Goal: Entertainment & Leisure: Consume media (video, audio)

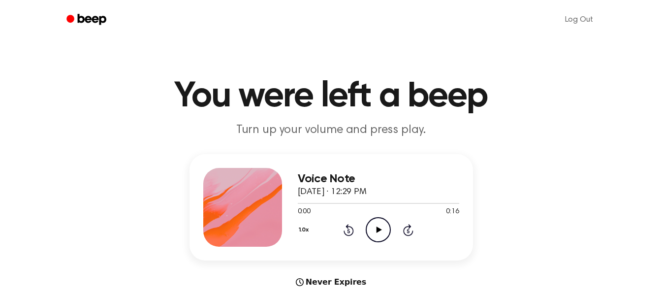
click at [382, 232] on icon "Play Audio" at bounding box center [378, 229] width 25 height 25
click at [303, 202] on div at bounding box center [378, 203] width 161 height 8
click at [382, 226] on icon "Play Audio" at bounding box center [378, 229] width 25 height 25
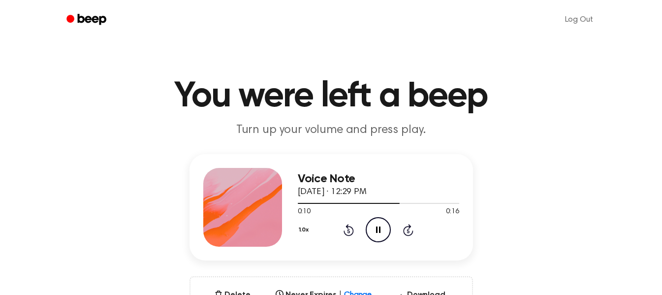
click at [425, 83] on h1 "You were left a beep" at bounding box center [331, 96] width 504 height 35
click at [379, 230] on icon at bounding box center [378, 229] width 5 height 6
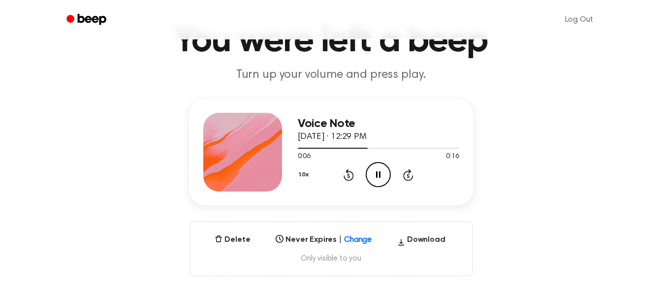
scroll to position [52, 0]
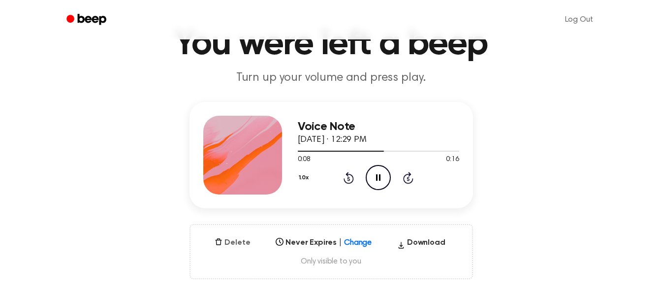
click at [232, 237] on button "Delete" at bounding box center [232, 243] width 43 height 12
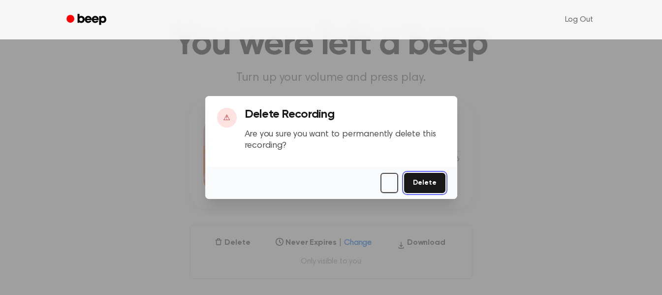
click at [440, 177] on button "Delete" at bounding box center [424, 183] width 41 height 20
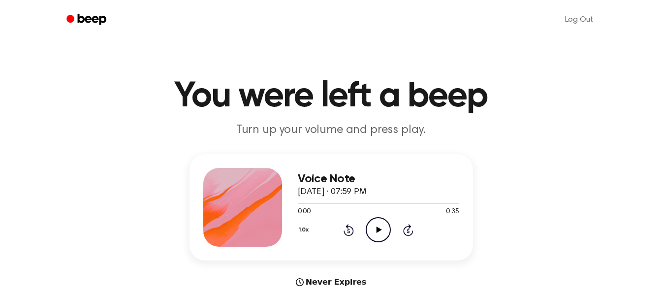
click at [380, 231] on icon "Play Audio" at bounding box center [378, 229] width 25 height 25
click at [405, 232] on icon "Skip 5 seconds" at bounding box center [407, 229] width 11 height 13
